Goal: Information Seeking & Learning: Learn about a topic

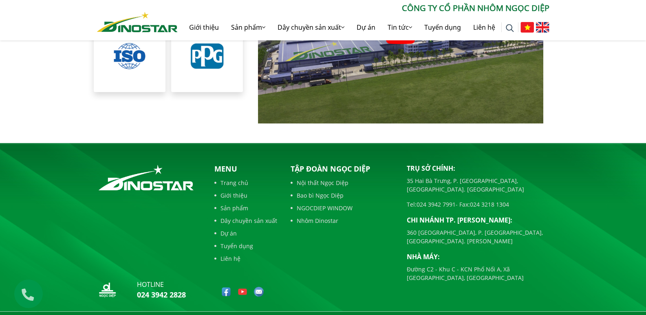
scroll to position [1867, 0]
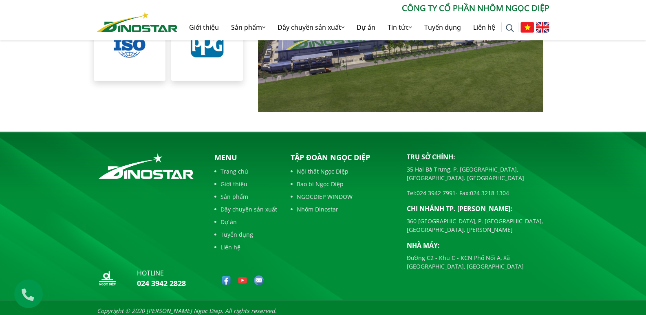
click at [234, 192] on link "Sản phẩm" at bounding box center [245, 196] width 63 height 9
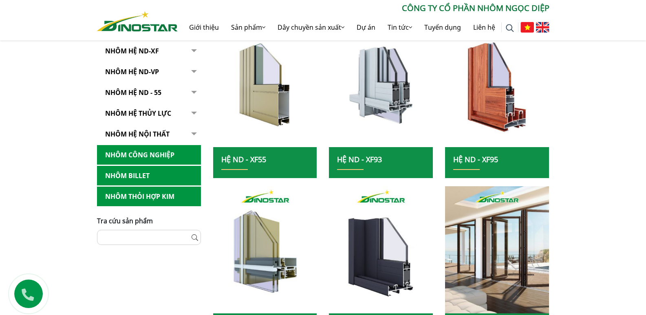
scroll to position [163, 0]
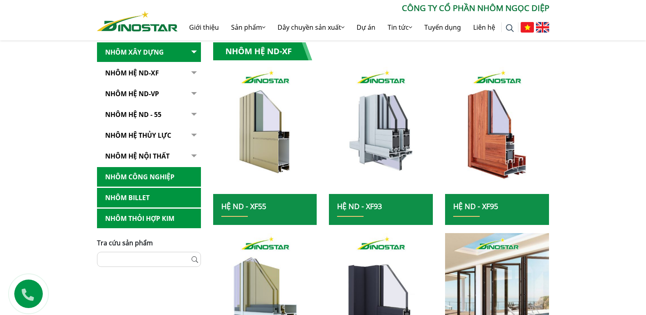
click at [196, 71] on button "button" at bounding box center [193, 73] width 16 height 20
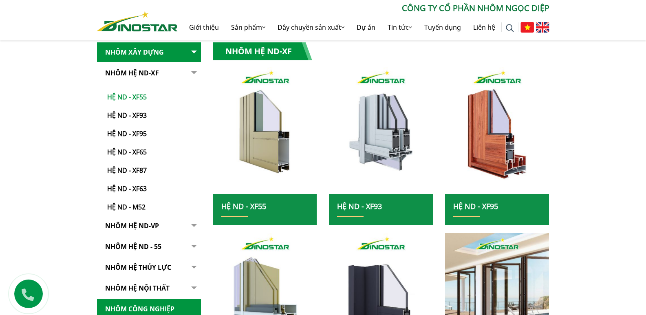
click at [144, 99] on link "Hệ ND - XF55" at bounding box center [151, 93] width 100 height 18
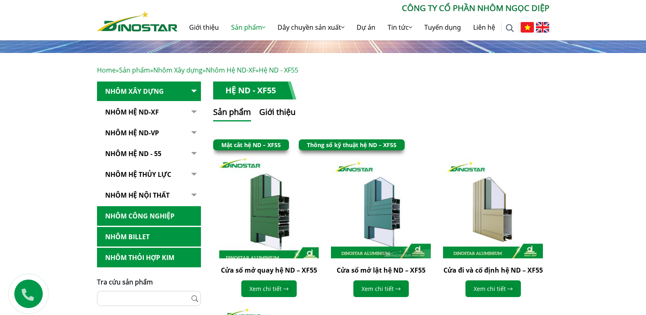
scroll to position [163, 0]
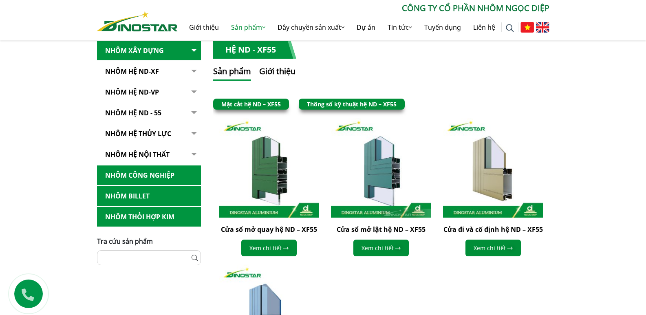
click at [192, 154] on button "button" at bounding box center [193, 155] width 16 height 20
click at [195, 153] on button "button" at bounding box center [193, 155] width 16 height 20
click at [146, 150] on link "Nhôm hệ nội thất" at bounding box center [149, 155] width 104 height 20
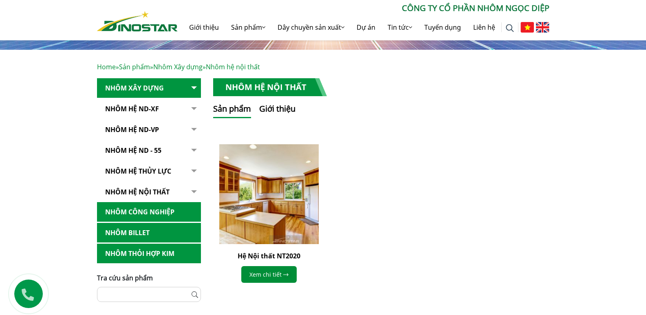
scroll to position [122, 0]
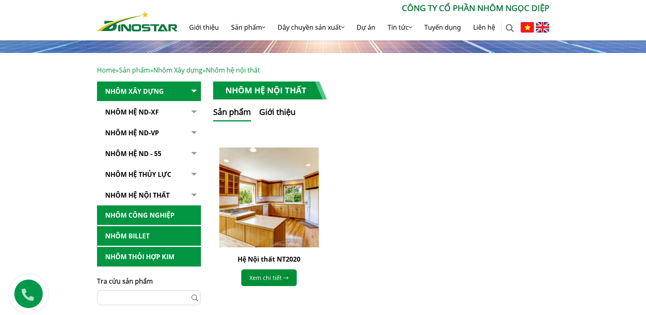
click at [154, 172] on link "Nhôm hệ thủy lực" at bounding box center [149, 175] width 104 height 20
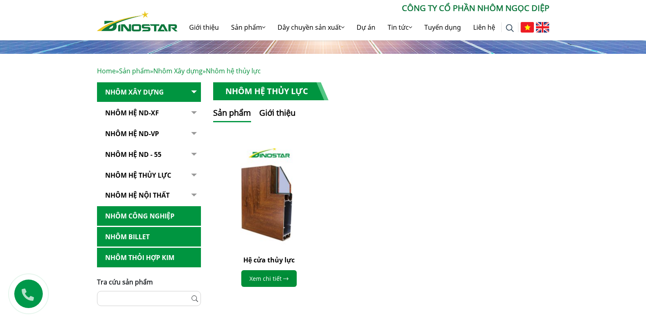
scroll to position [122, 0]
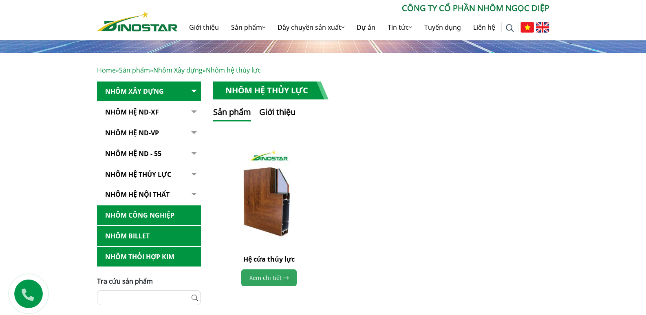
click at [276, 281] on link "Xem chi tiết" at bounding box center [268, 277] width 55 height 17
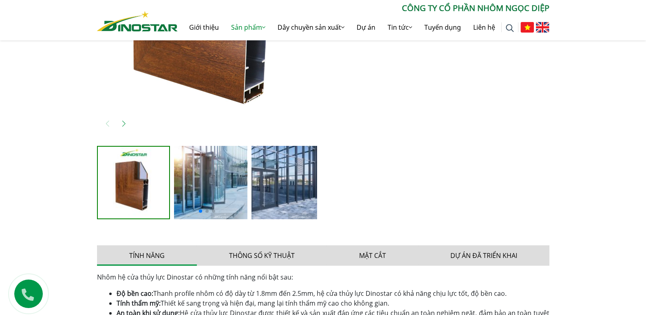
scroll to position [367, 0]
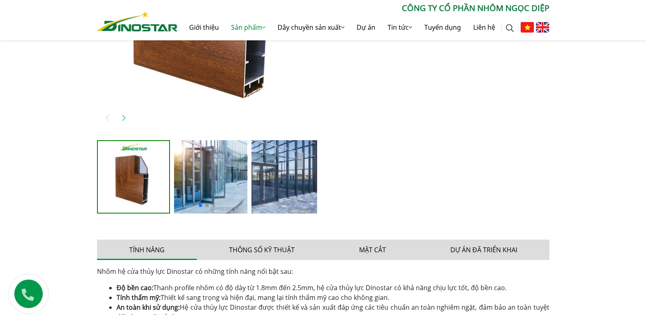
click at [189, 193] on img at bounding box center [210, 176] width 73 height 73
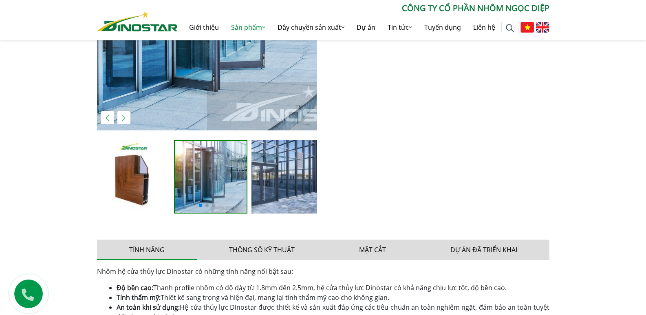
click at [273, 180] on img at bounding box center [287, 176] width 73 height 73
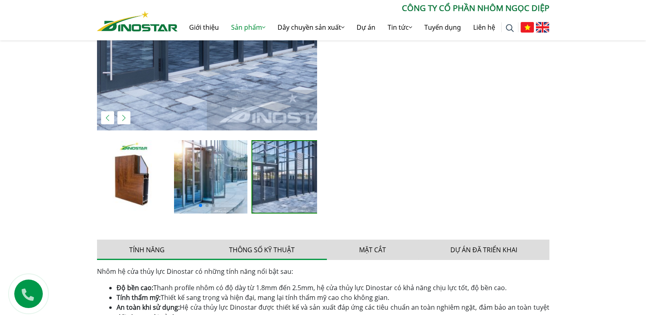
click at [262, 249] on button "Thông số kỹ thuật" at bounding box center [262, 250] width 130 height 20
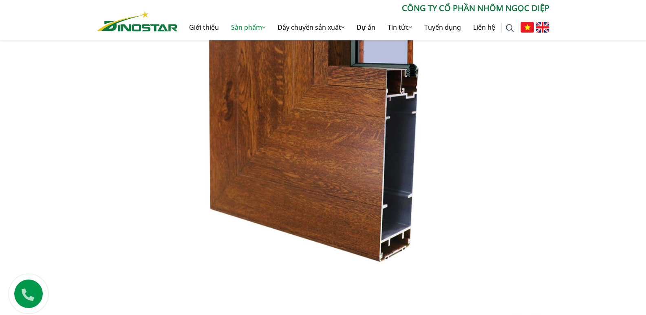
scroll to position [530, 0]
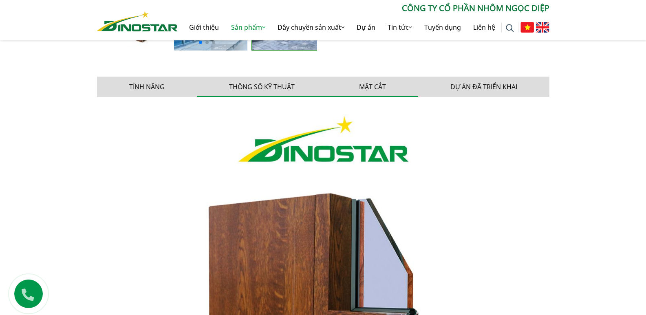
click at [366, 81] on button "Mặt cắt" at bounding box center [372, 87] width 91 height 20
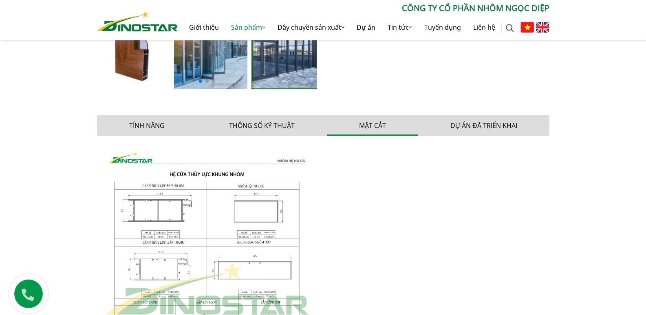
scroll to position [489, 0]
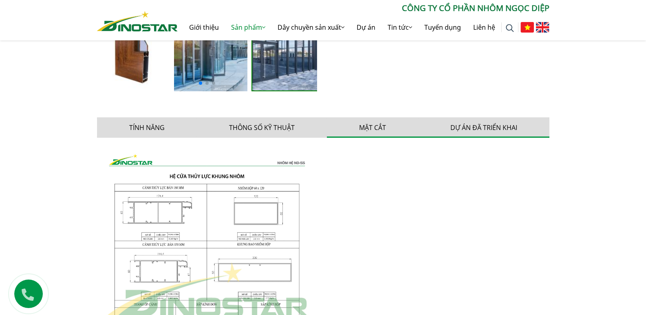
click at [498, 129] on button "Dự án đã triển khai" at bounding box center [483, 127] width 131 height 20
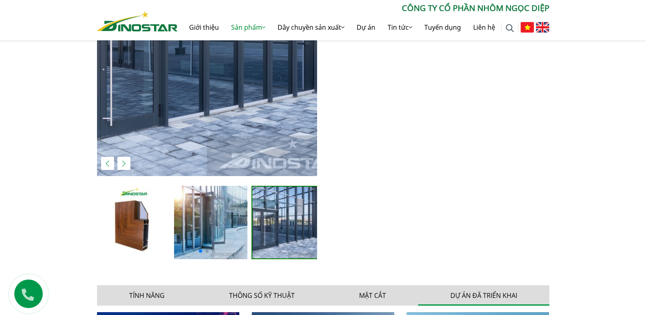
scroll to position [245, 0]
